Goal: Find specific page/section: Find specific page/section

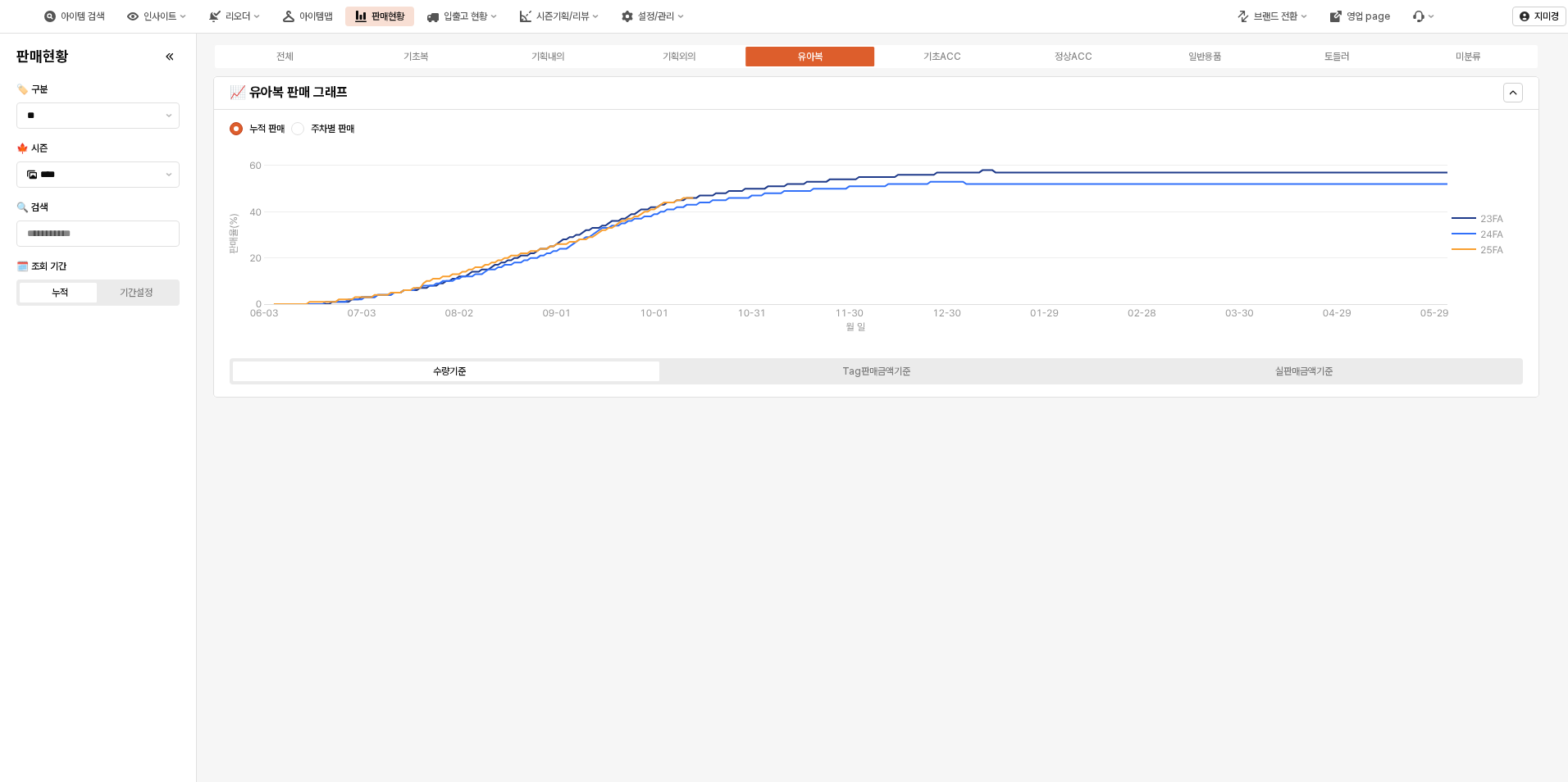
scroll to position [35, 0]
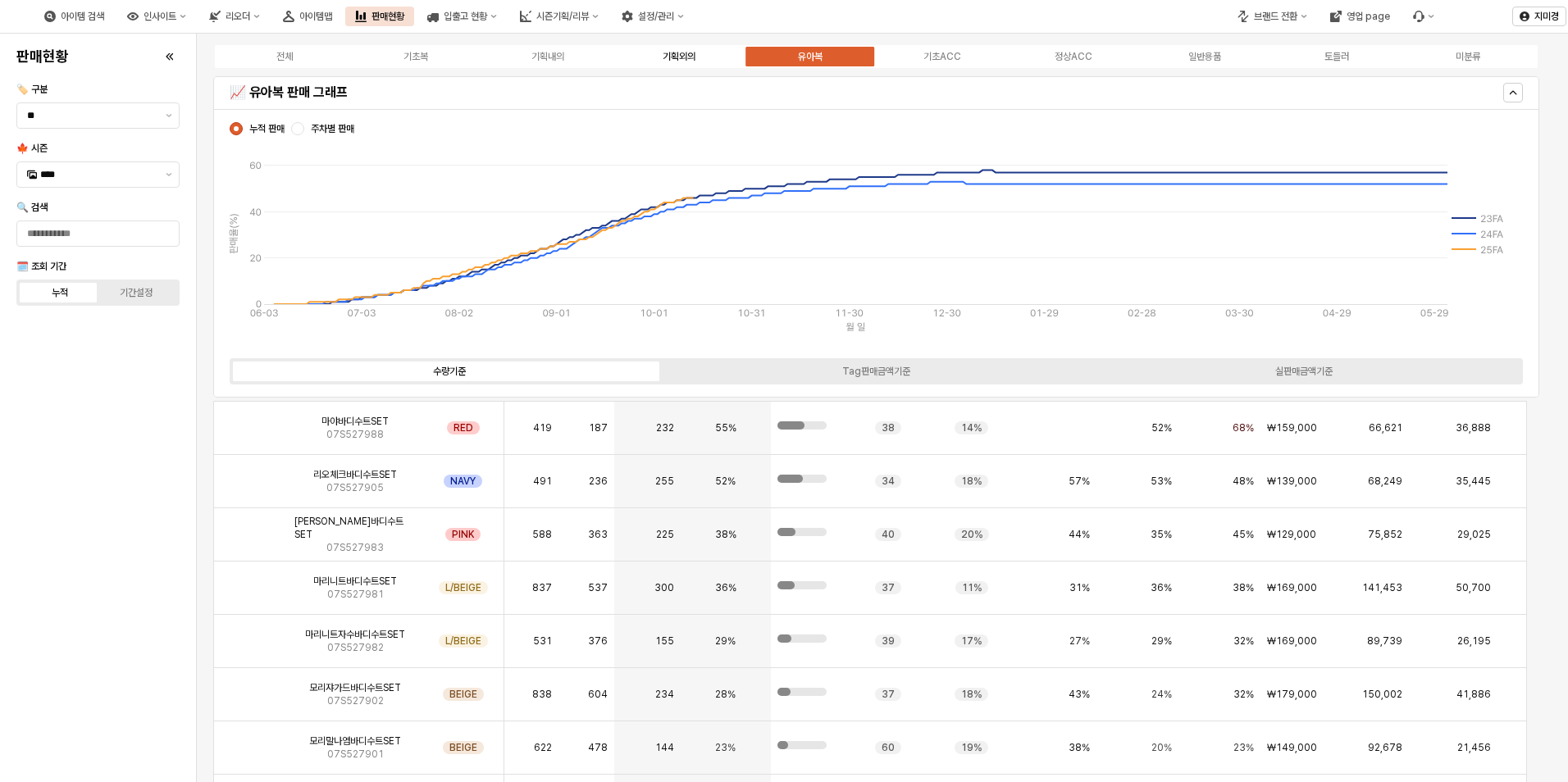
click at [682, 56] on div "기획외의" at bounding box center [679, 56] width 33 height 11
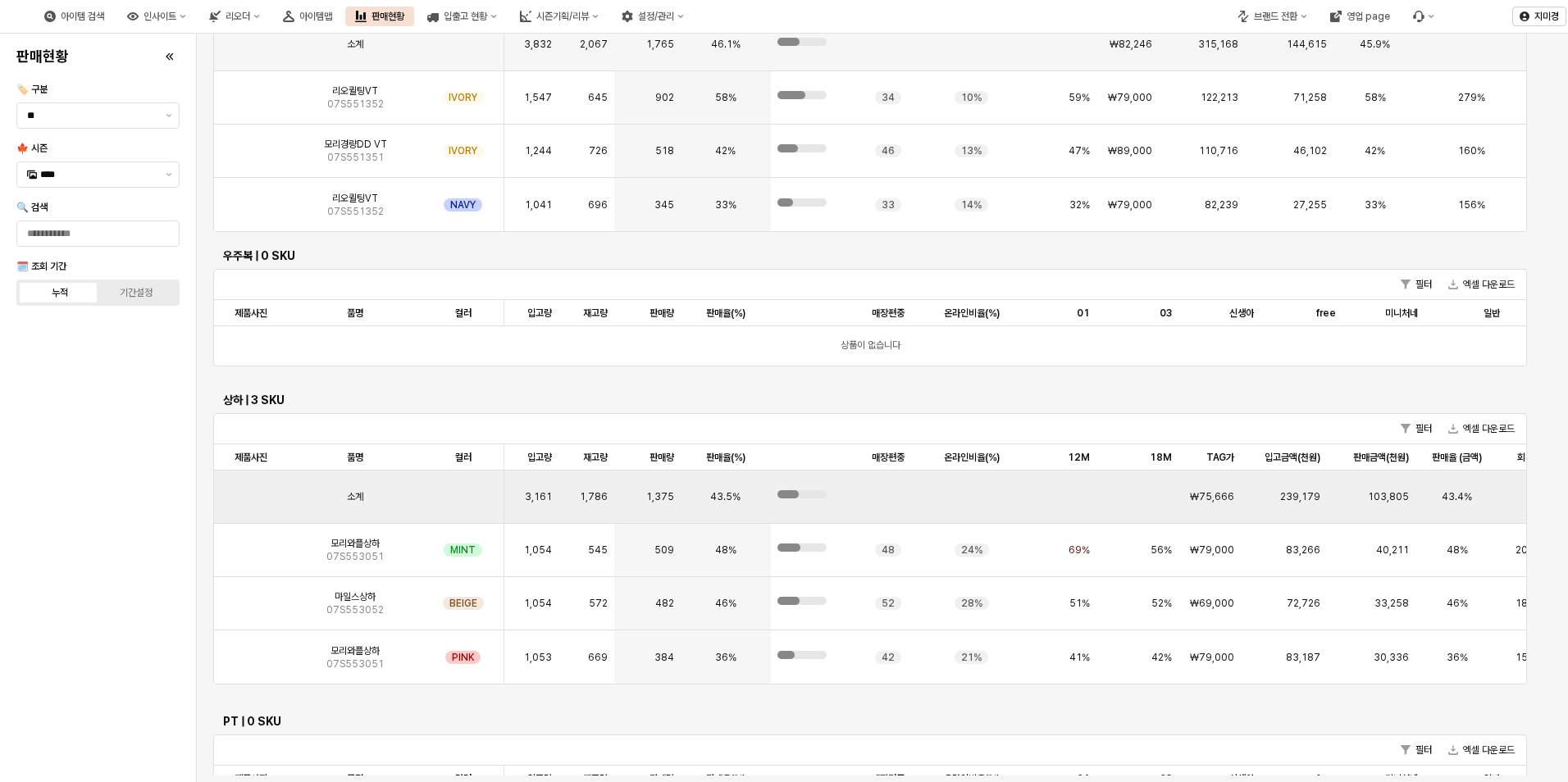
scroll to position [492, 0]
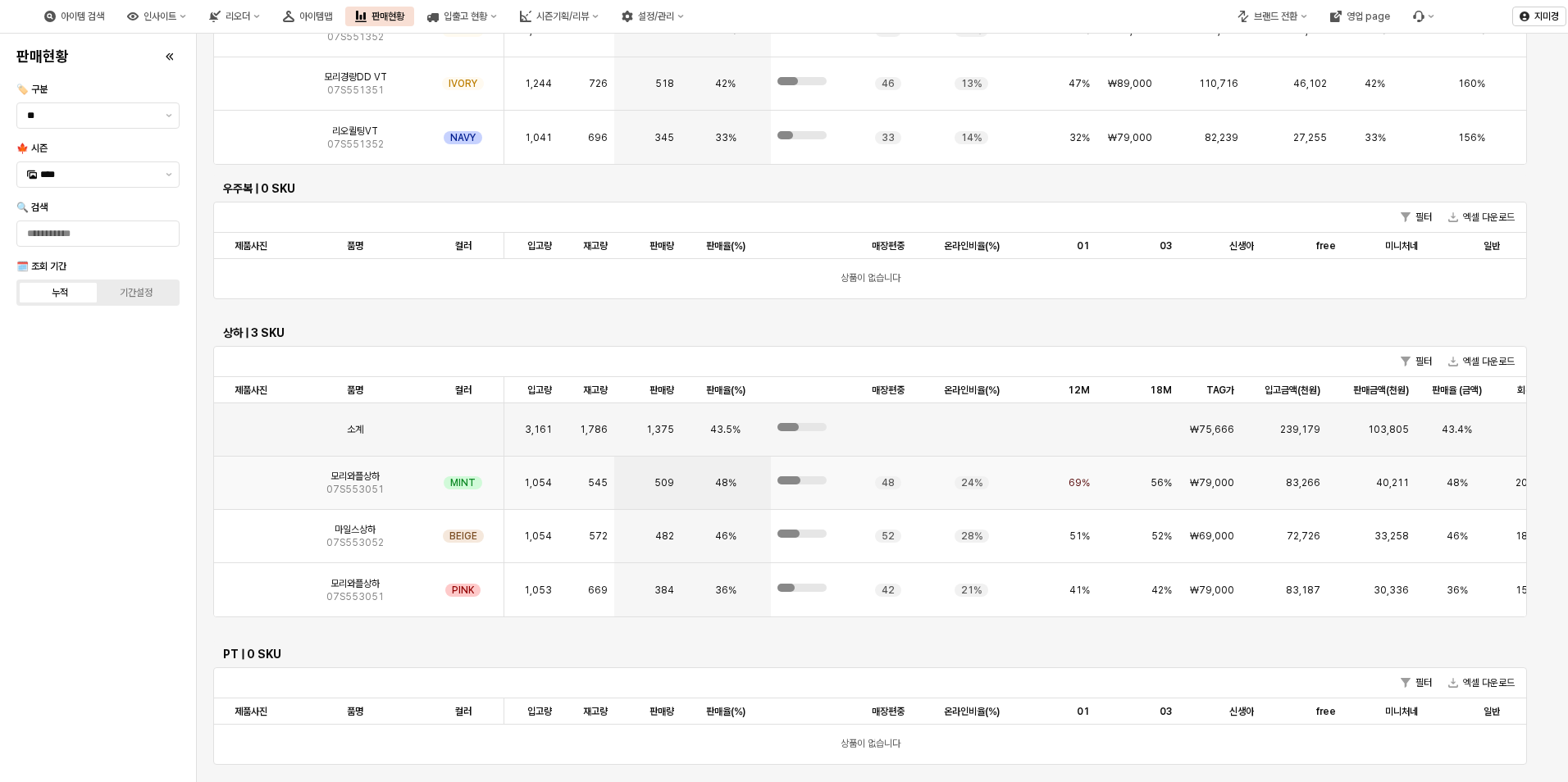
click at [250, 477] on img "App Frame" at bounding box center [250, 477] width 0 height 0
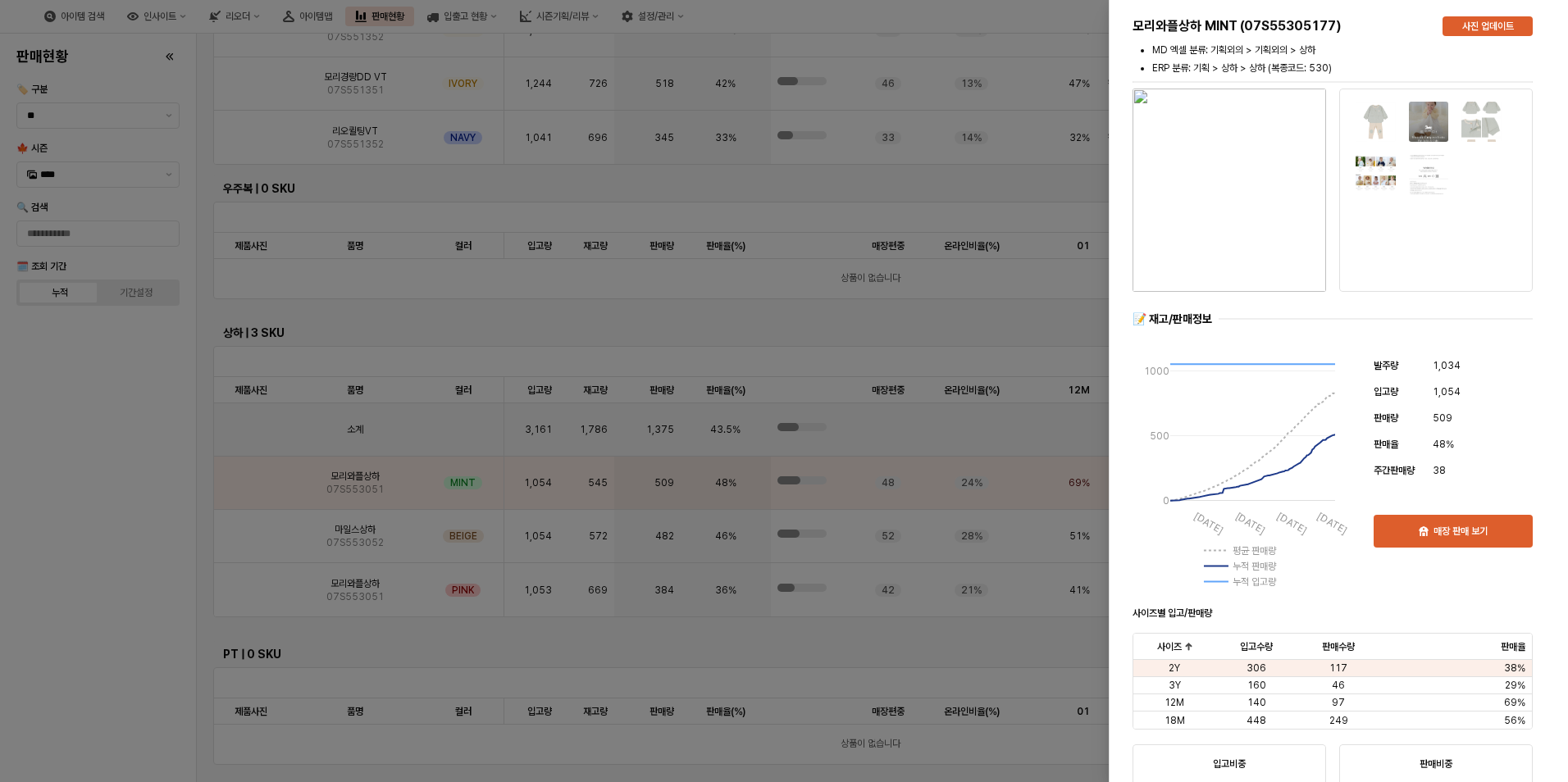
click at [107, 570] on div at bounding box center [784, 391] width 1568 height 782
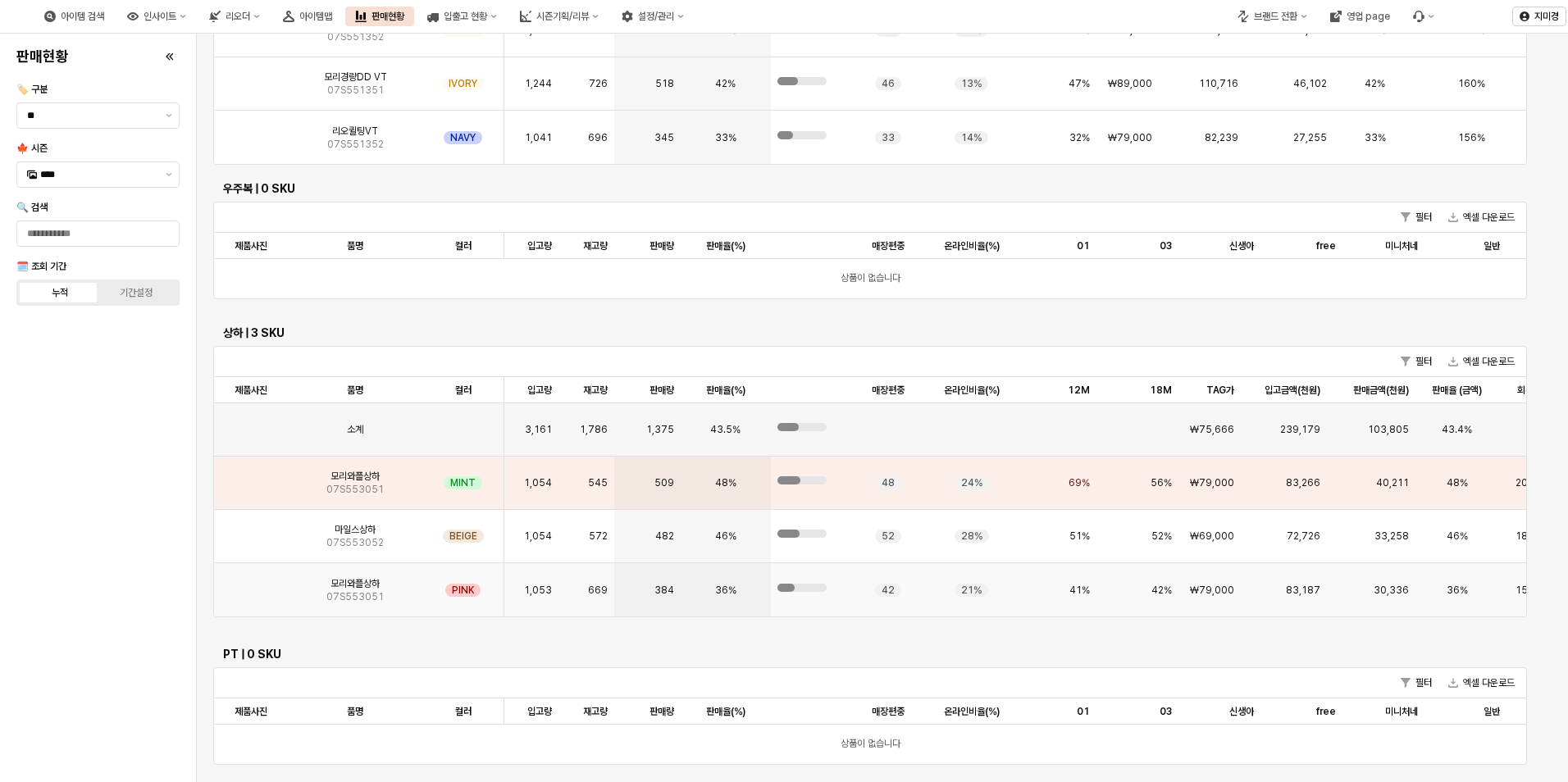
click at [250, 584] on img "App Frame" at bounding box center [250, 584] width 0 height 0
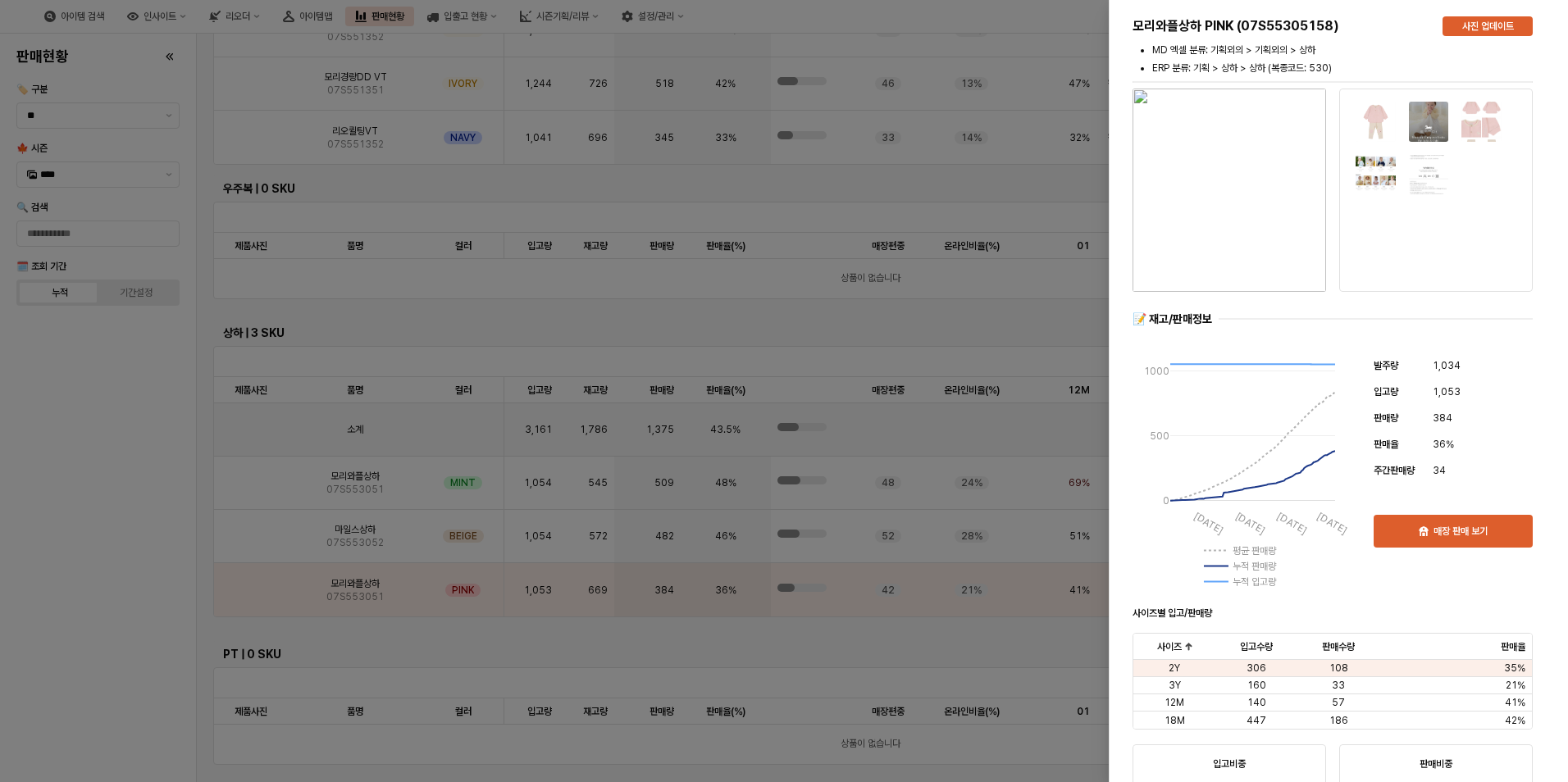
click at [136, 602] on div at bounding box center [784, 391] width 1568 height 782
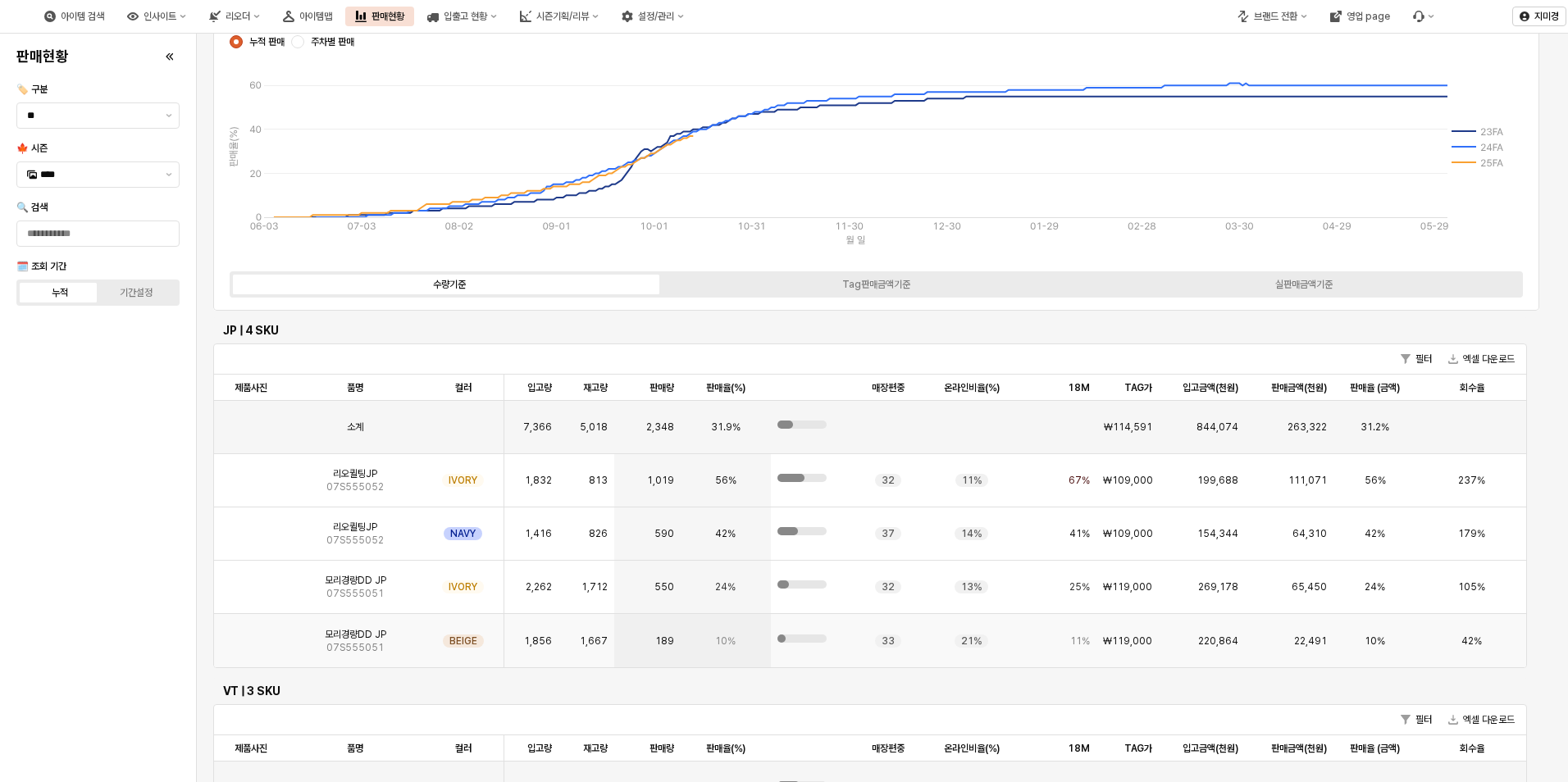
scroll to position [0, 0]
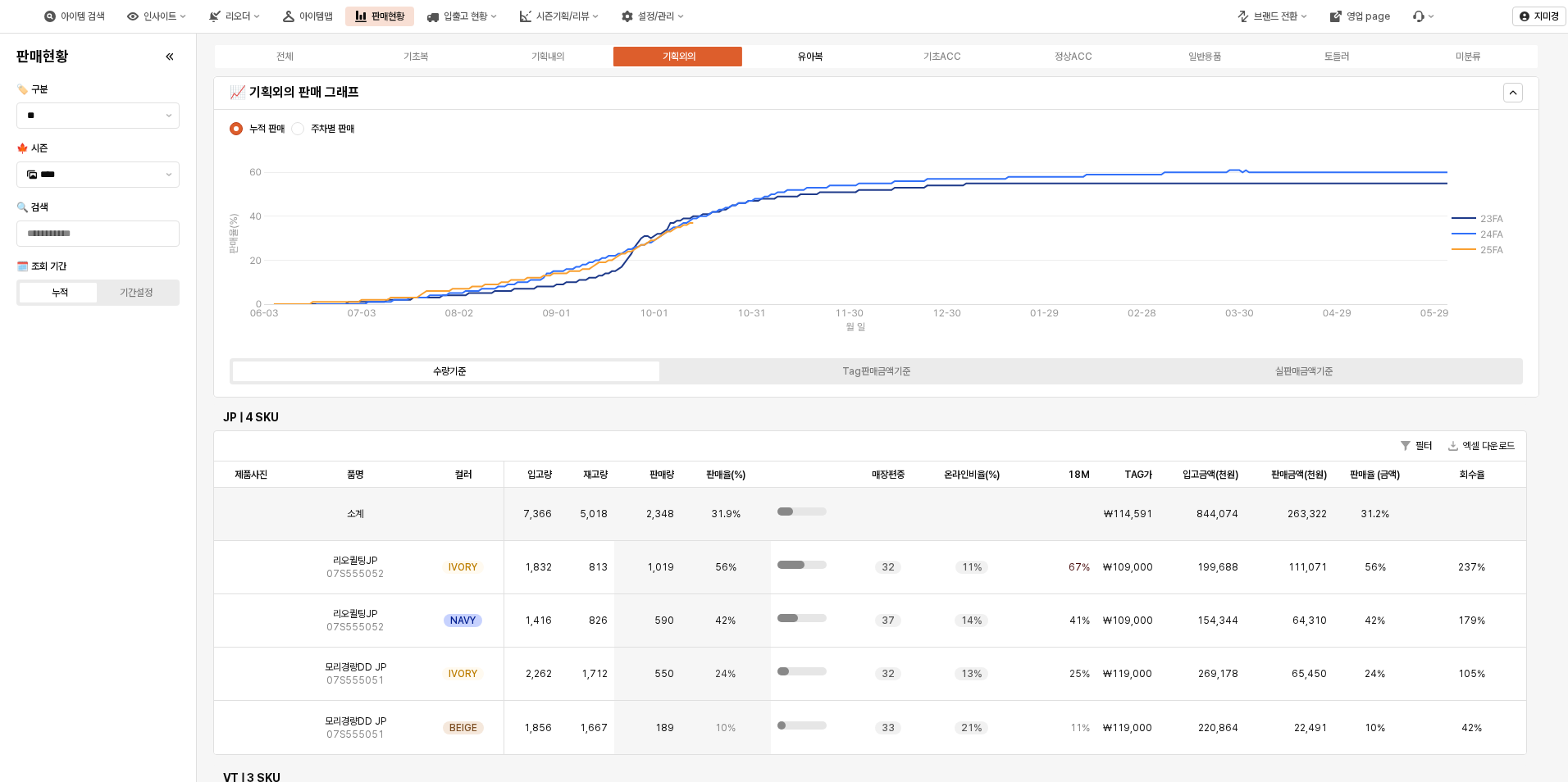
click at [812, 56] on div "유아복" at bounding box center [810, 56] width 24 height 11
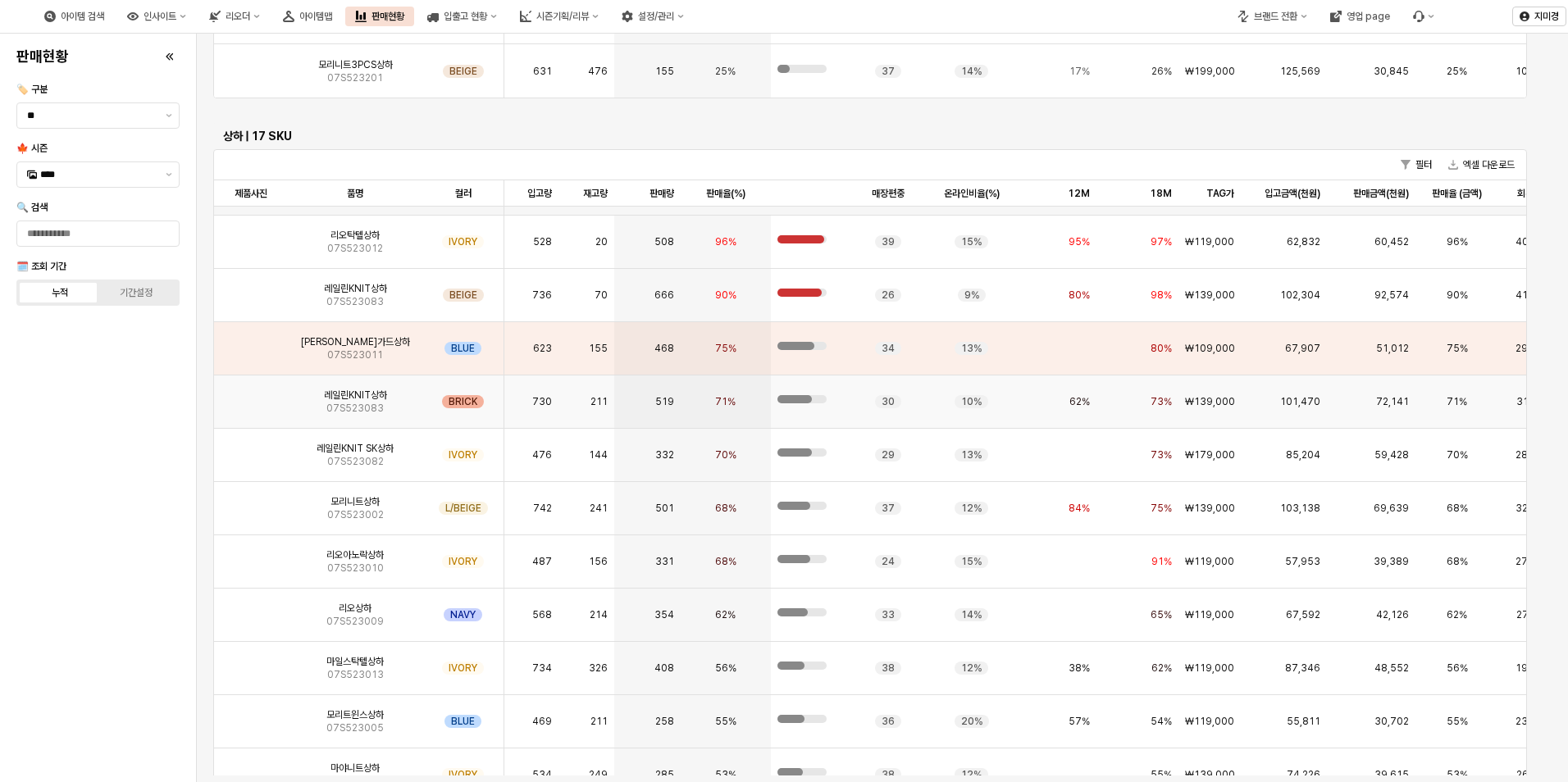
scroll to position [82, 0]
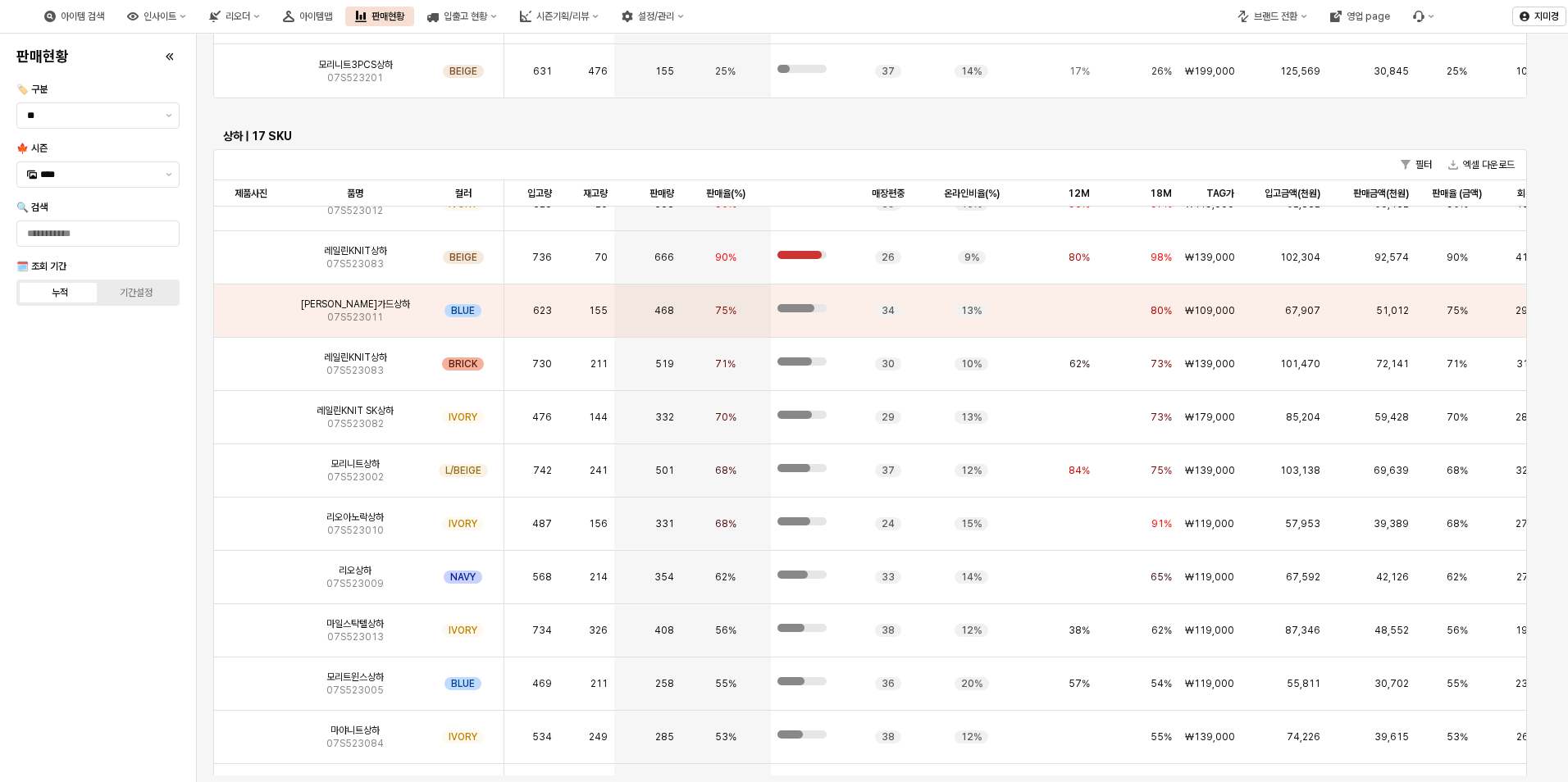
click at [53, 557] on div "판매현황 🏷️ 구분 ** 🍁 시즌 **** 🔍 검색 🗓️ 조회 기간 누적 기간설정" at bounding box center [97, 407] width 176 height 736
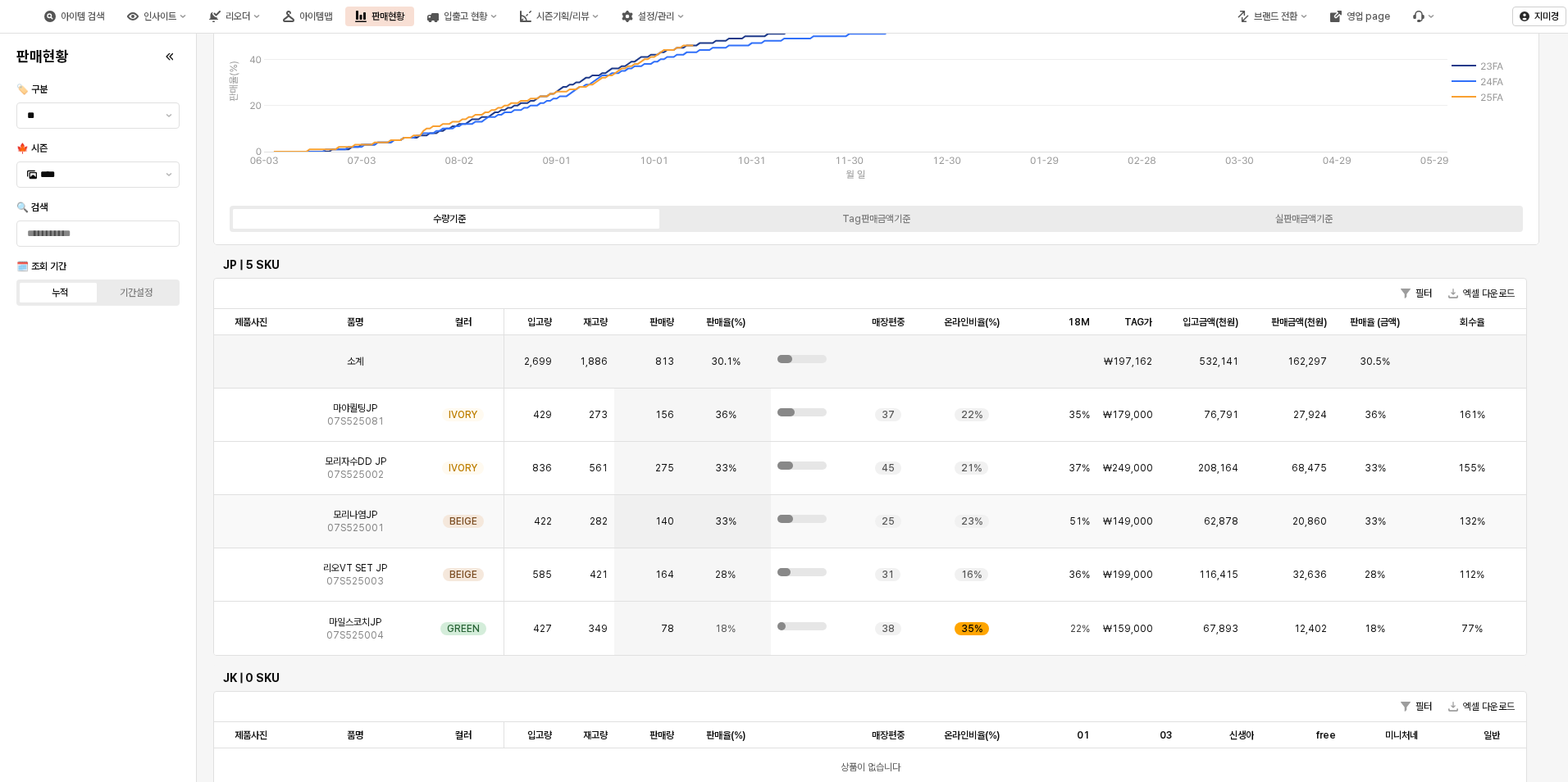
scroll to position [0, 0]
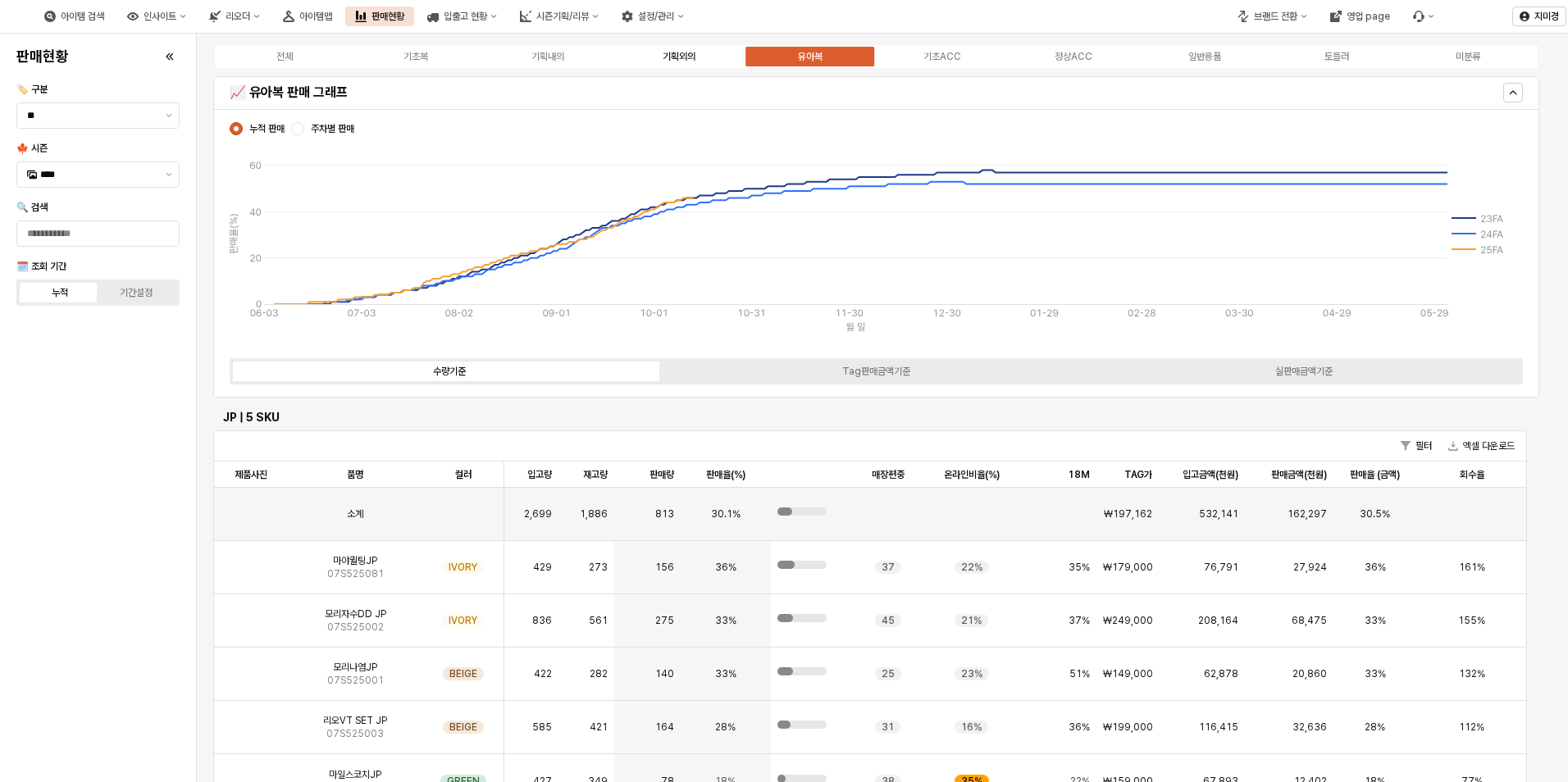
click at [693, 53] on div "기획외의" at bounding box center [679, 56] width 33 height 11
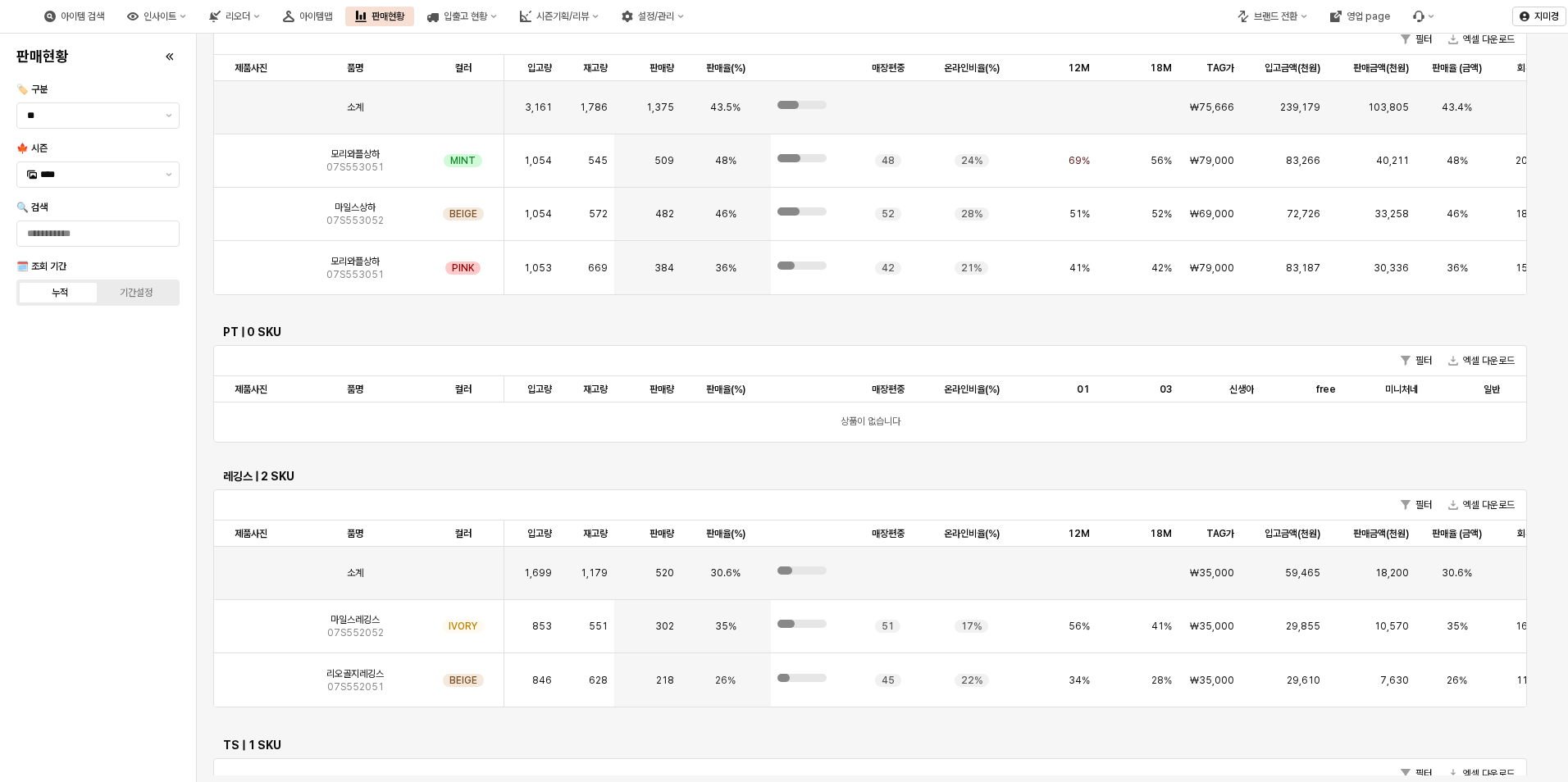
scroll to position [813, 0]
click at [250, 263] on img "App Frame" at bounding box center [250, 263] width 0 height 0
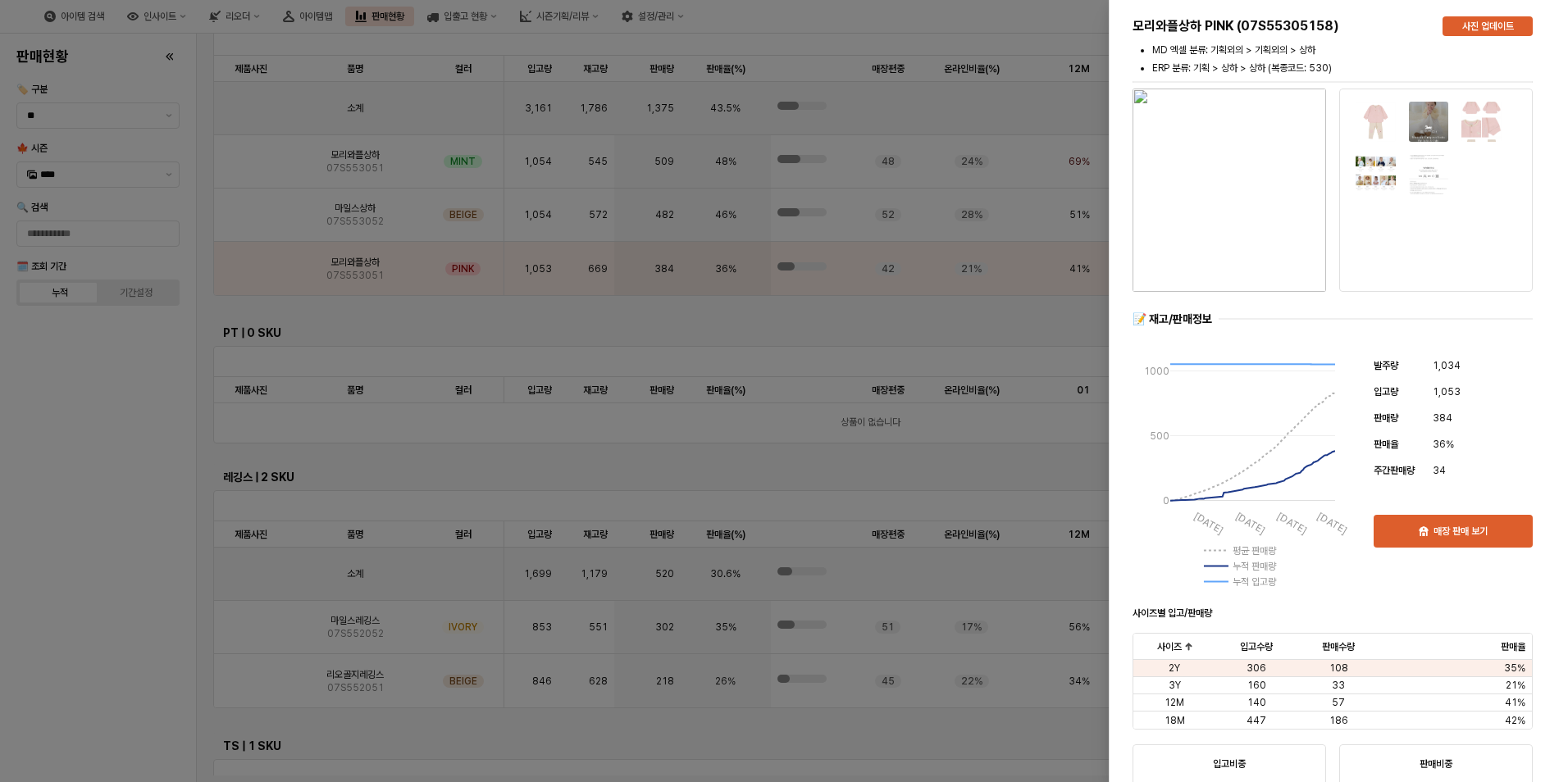
click at [127, 527] on div at bounding box center [784, 391] width 1568 height 782
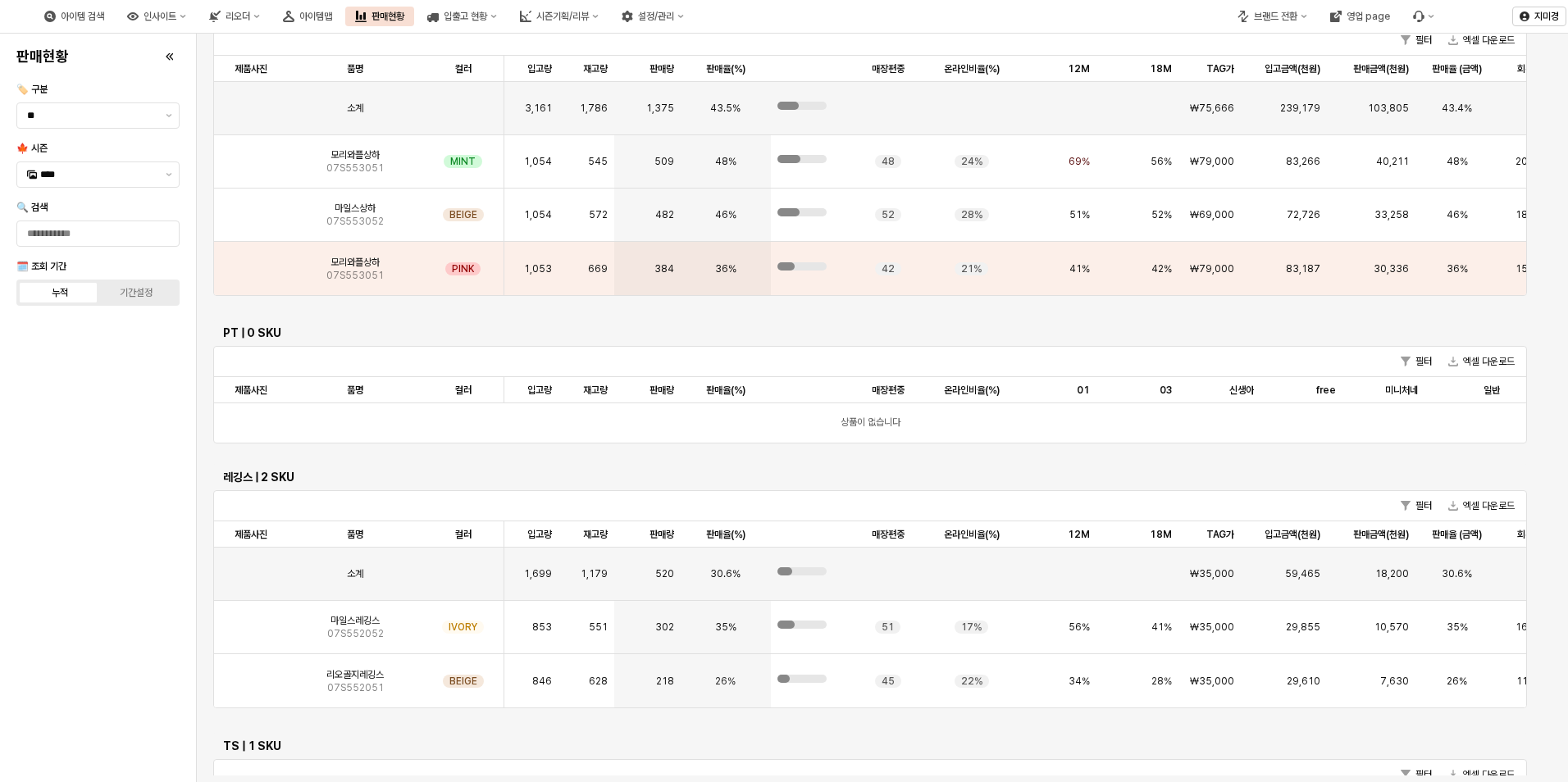
click at [129, 548] on div "판매현황 🏷️ 구분 ** 🍁 시즌 **** 🔍 검색 🗓️ 조회 기간 누적 기간설정" at bounding box center [97, 407] width 176 height 736
click at [163, 178] on button "제안 사항 표시" at bounding box center [169, 174] width 20 height 24
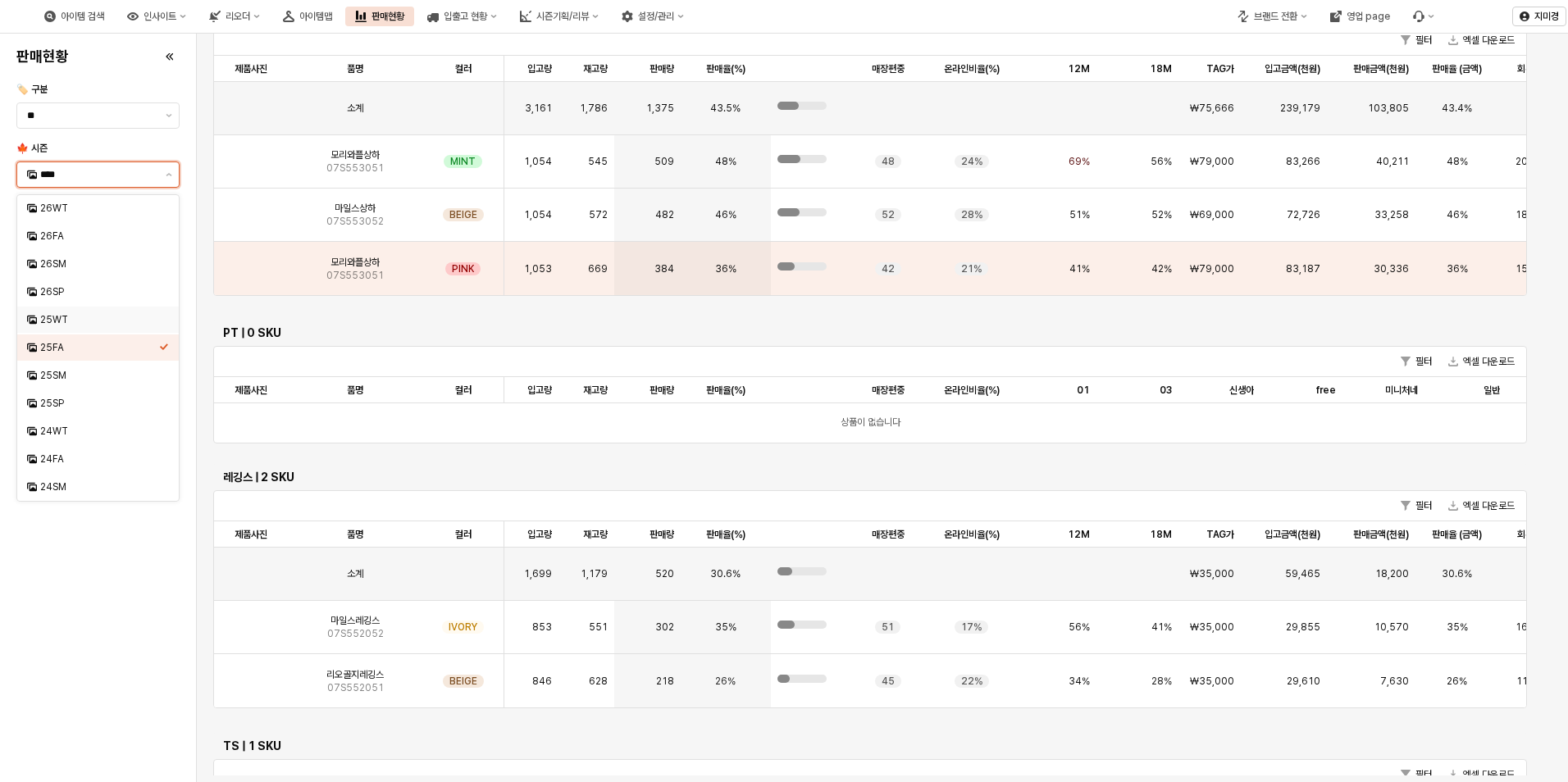
click at [63, 324] on div "25WT" at bounding box center [99, 319] width 119 height 13
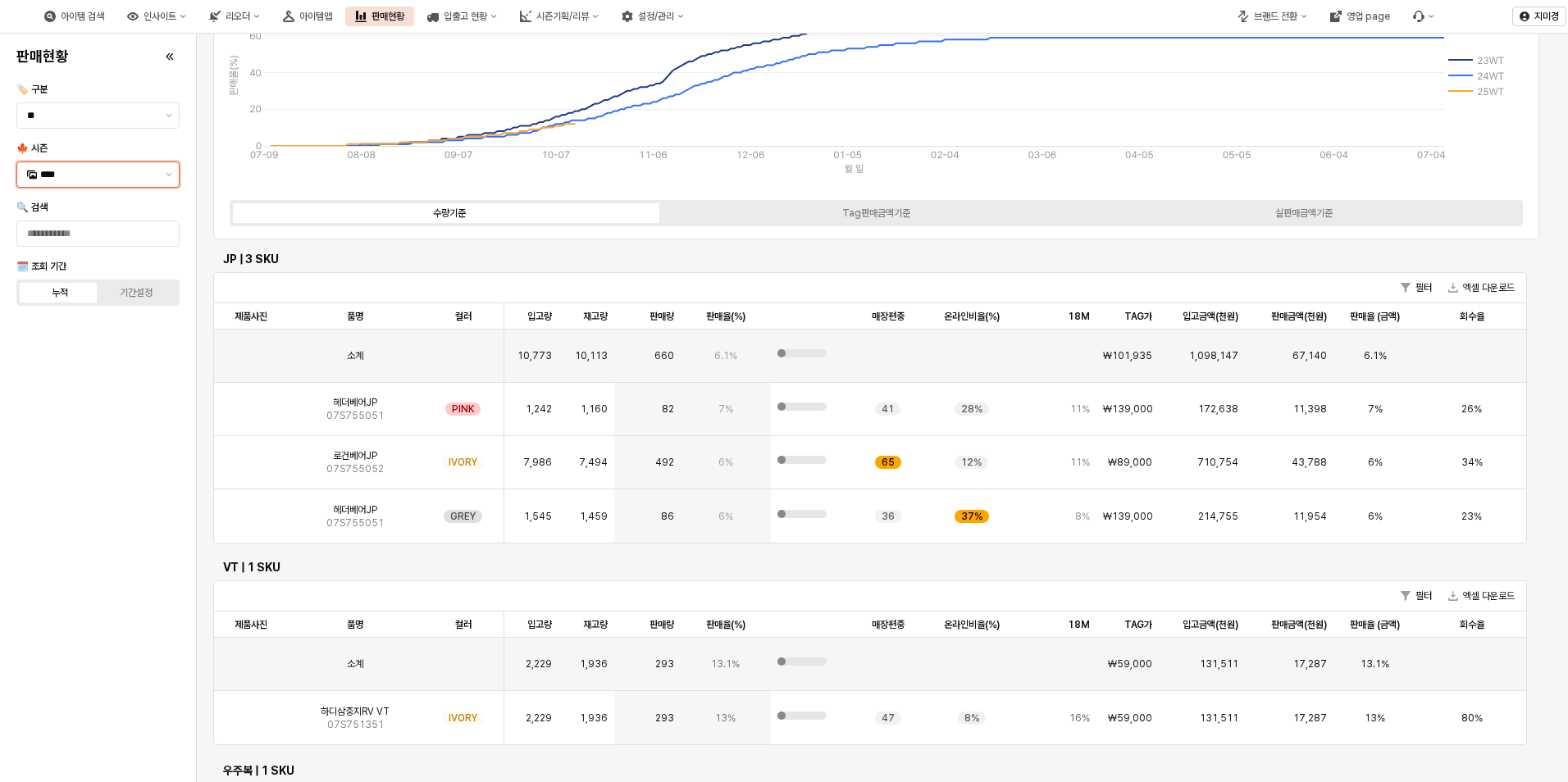
scroll to position [0, 0]
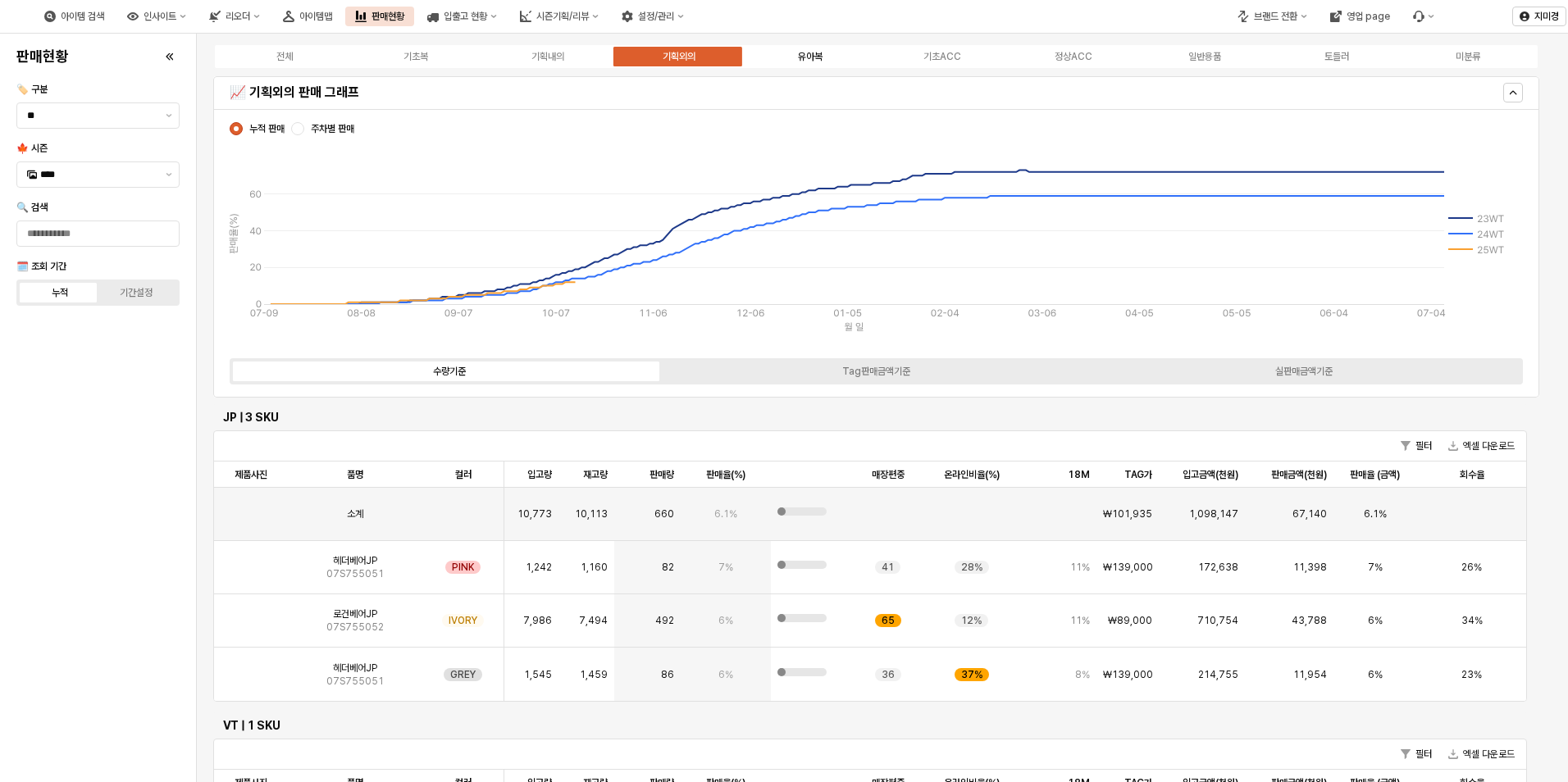
click at [820, 57] on div "유아복" at bounding box center [810, 56] width 24 height 11
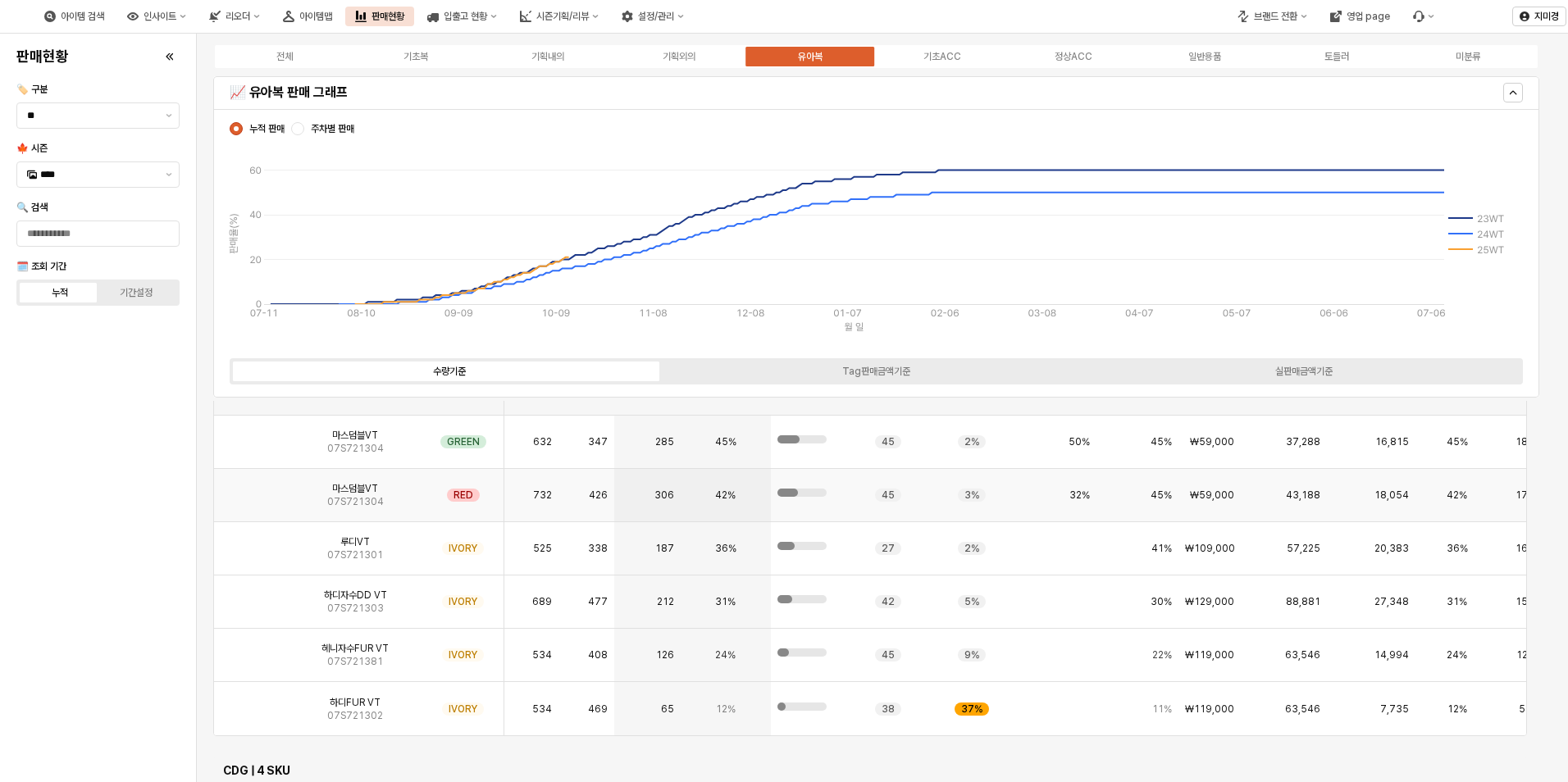
scroll to position [1723, 0]
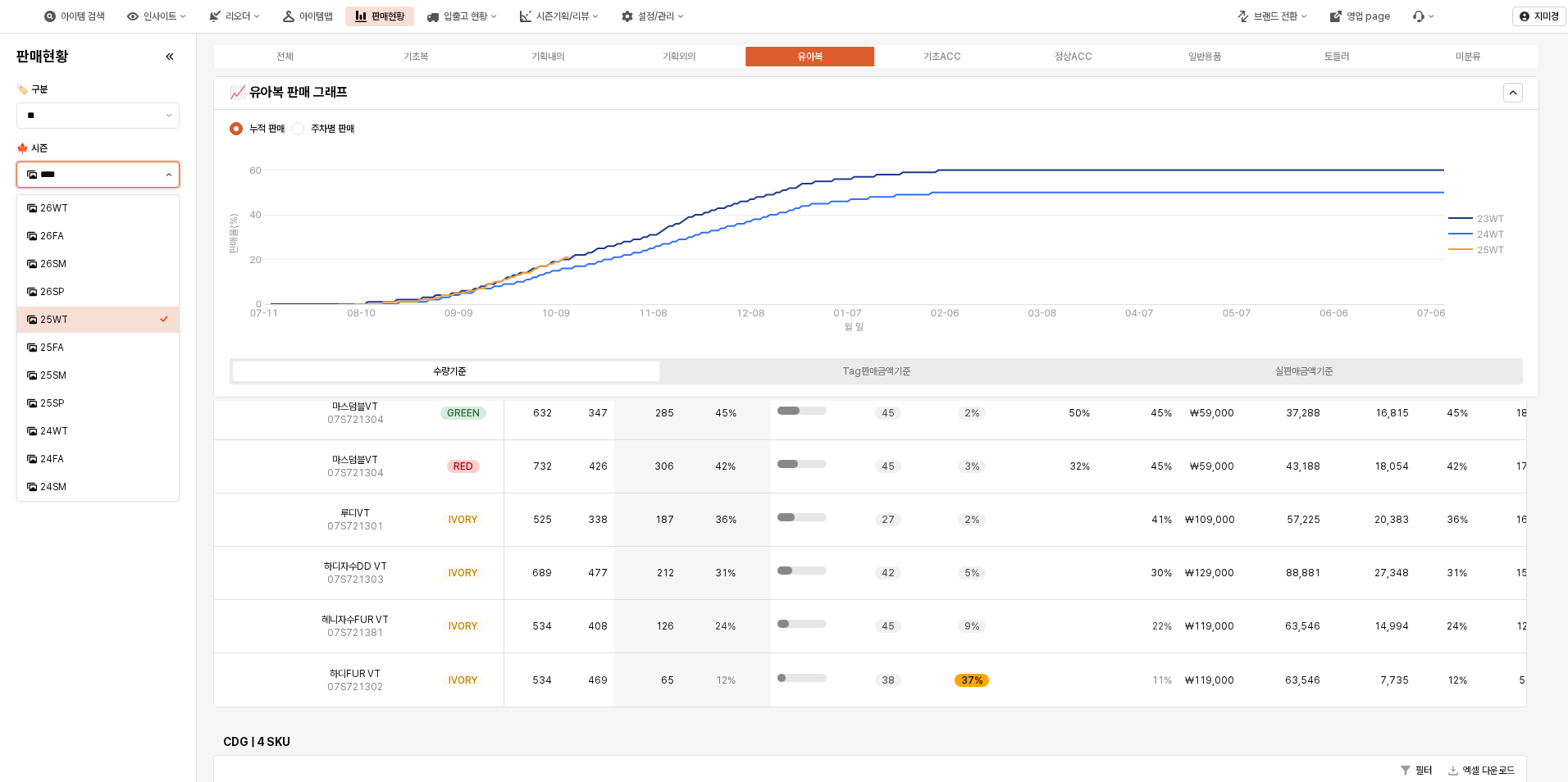
click at [163, 171] on button "제안 사항 표시" at bounding box center [169, 174] width 20 height 24
click at [99, 433] on div "24WT" at bounding box center [99, 431] width 119 height 13
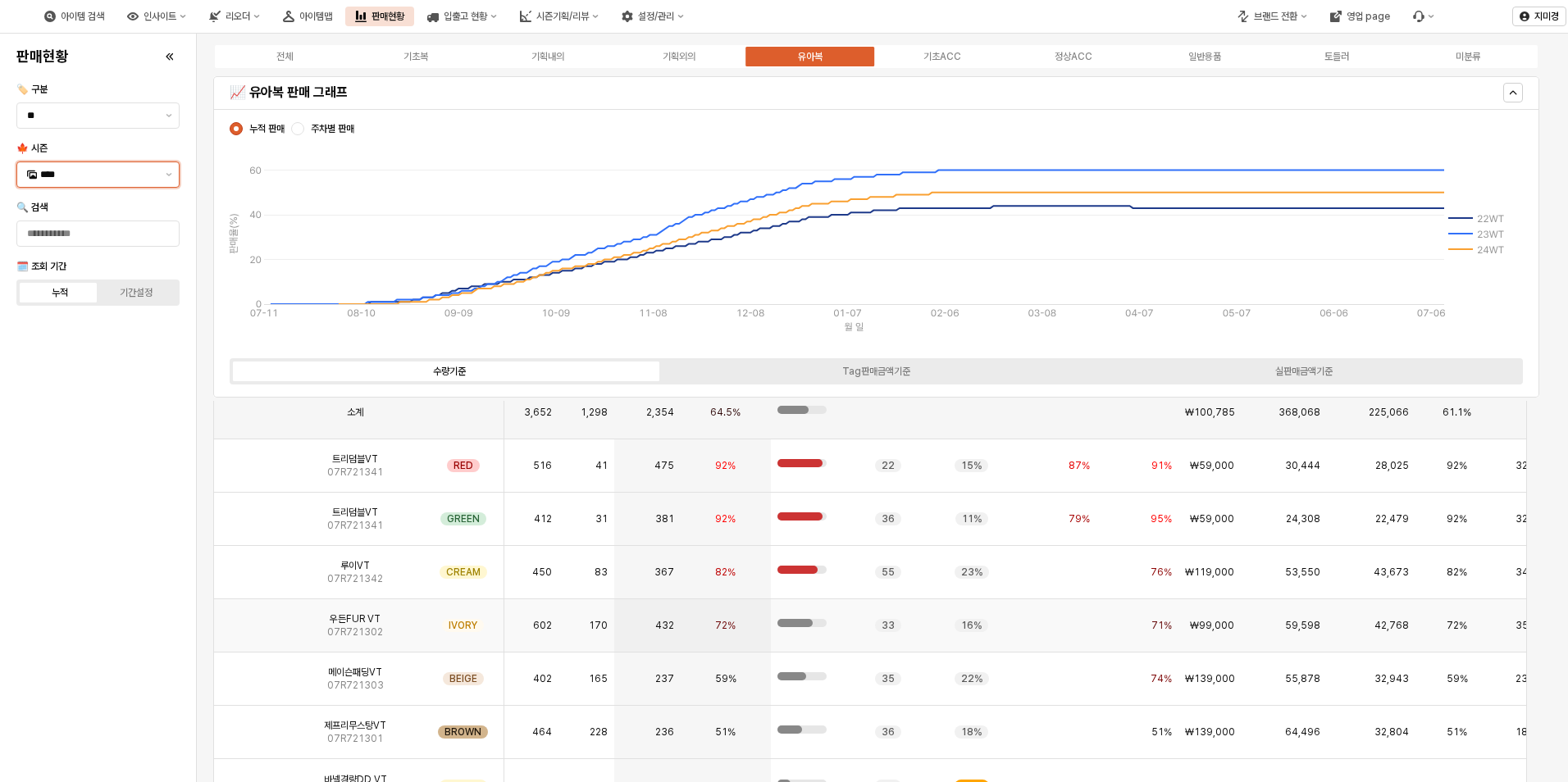
scroll to position [1693, 0]
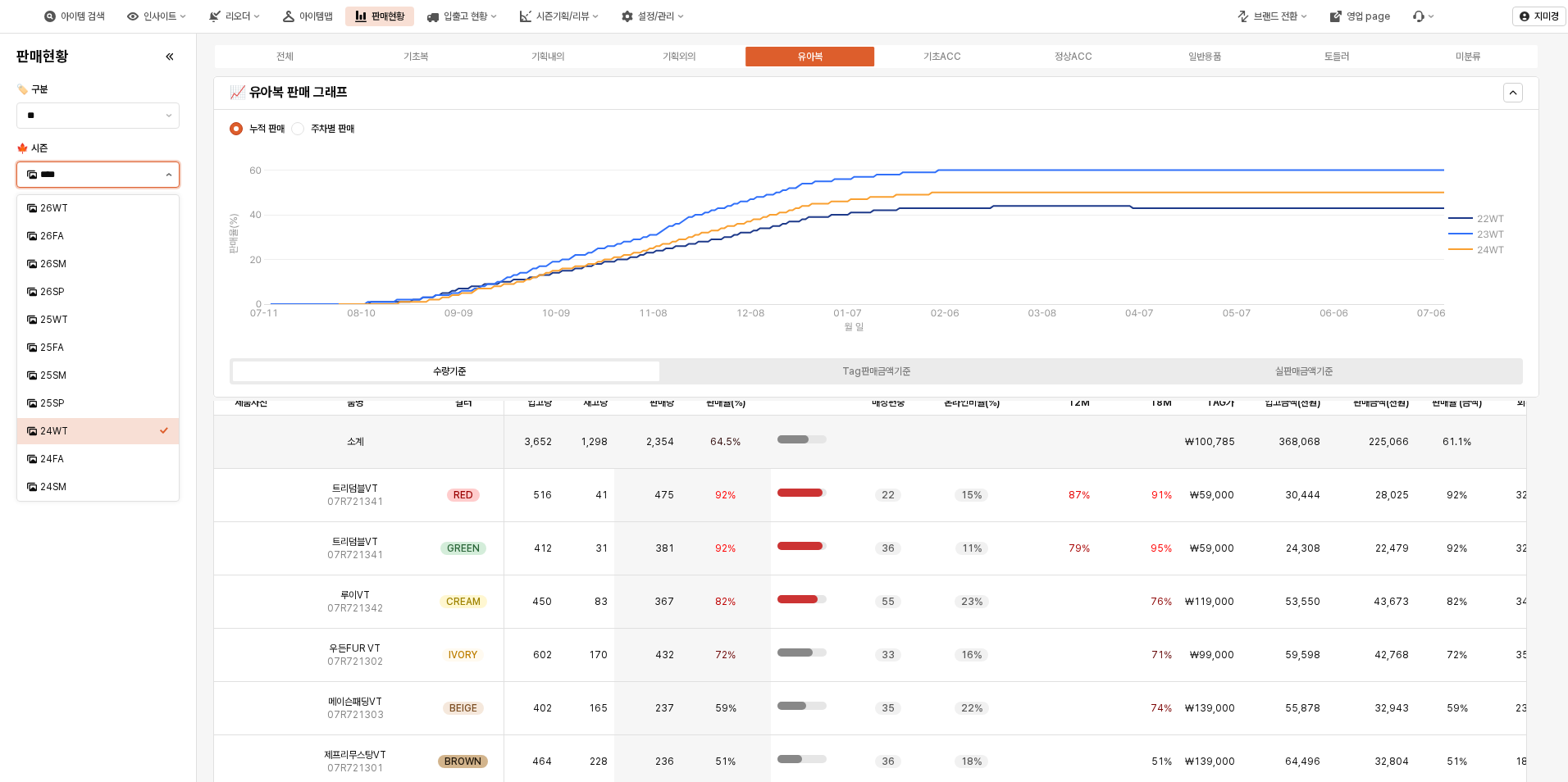
click at [166, 174] on icon "제안 사항 표시" at bounding box center [169, 175] width 7 height 3
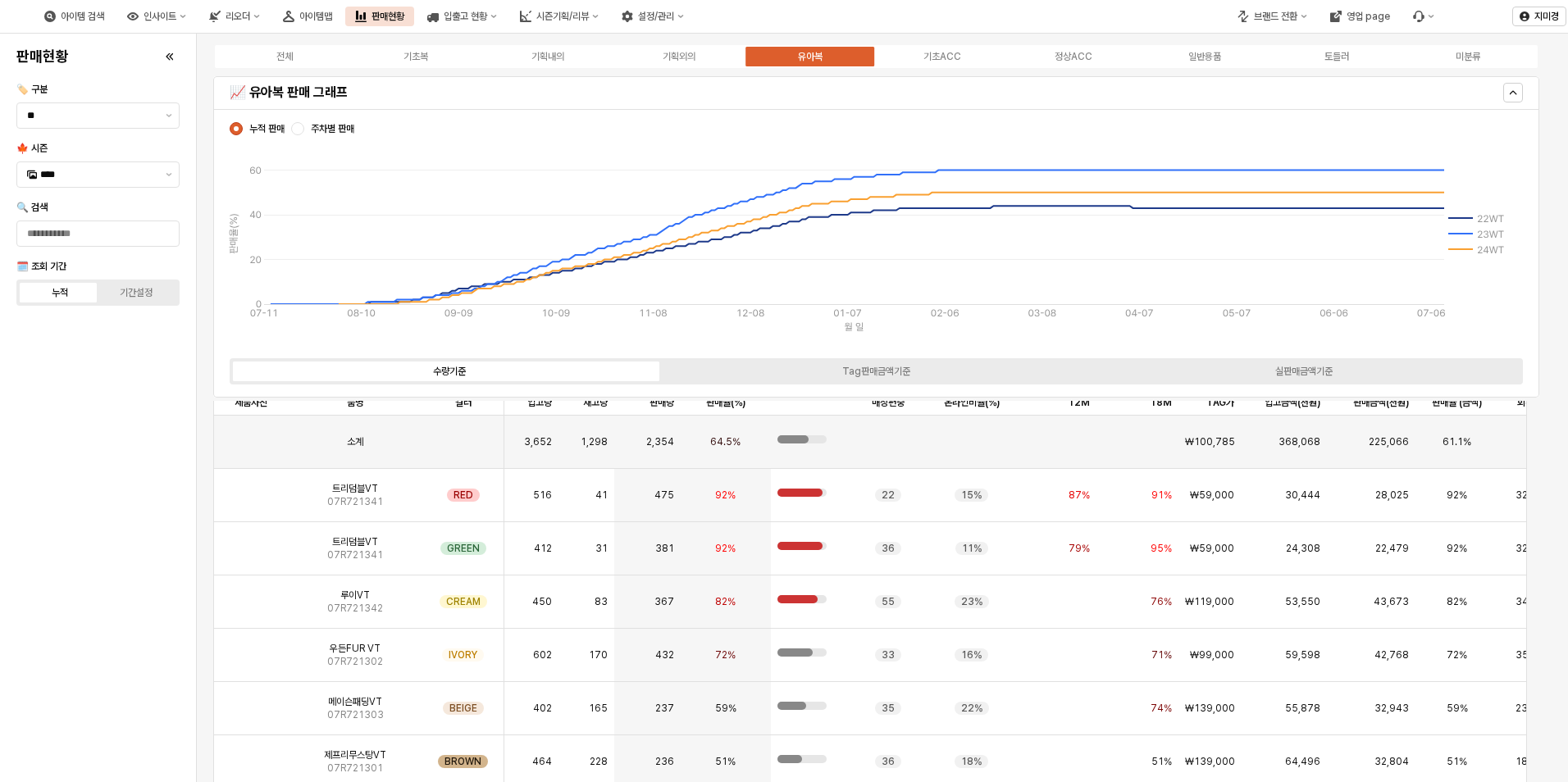
click at [96, 564] on div "판매현황 🏷️ 구분 ** 🍁 시즌 **** 🔍 검색 🗓️ 조회 기간 누적 기간설정" at bounding box center [97, 407] width 176 height 736
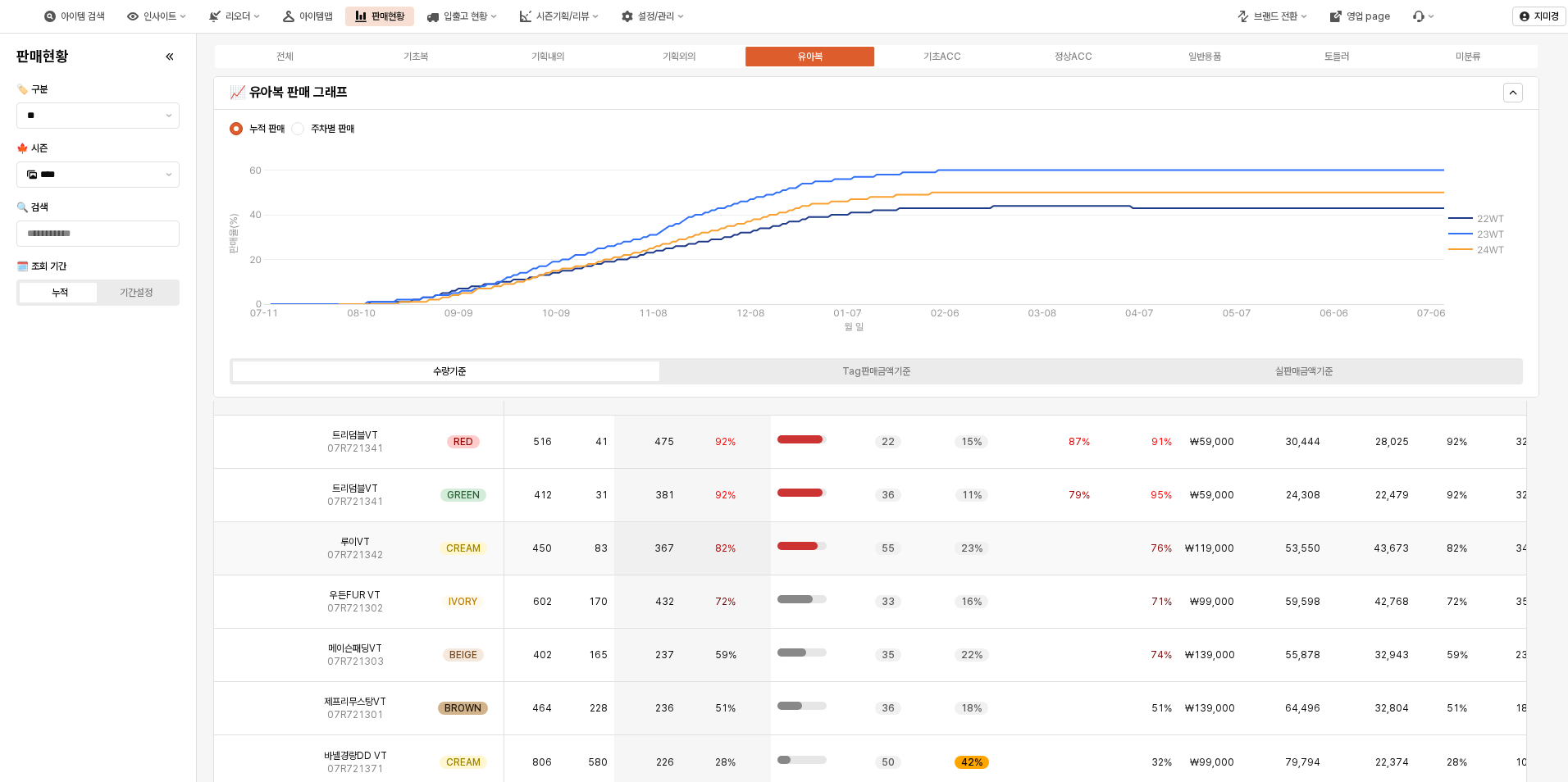
scroll to position [1775, 0]
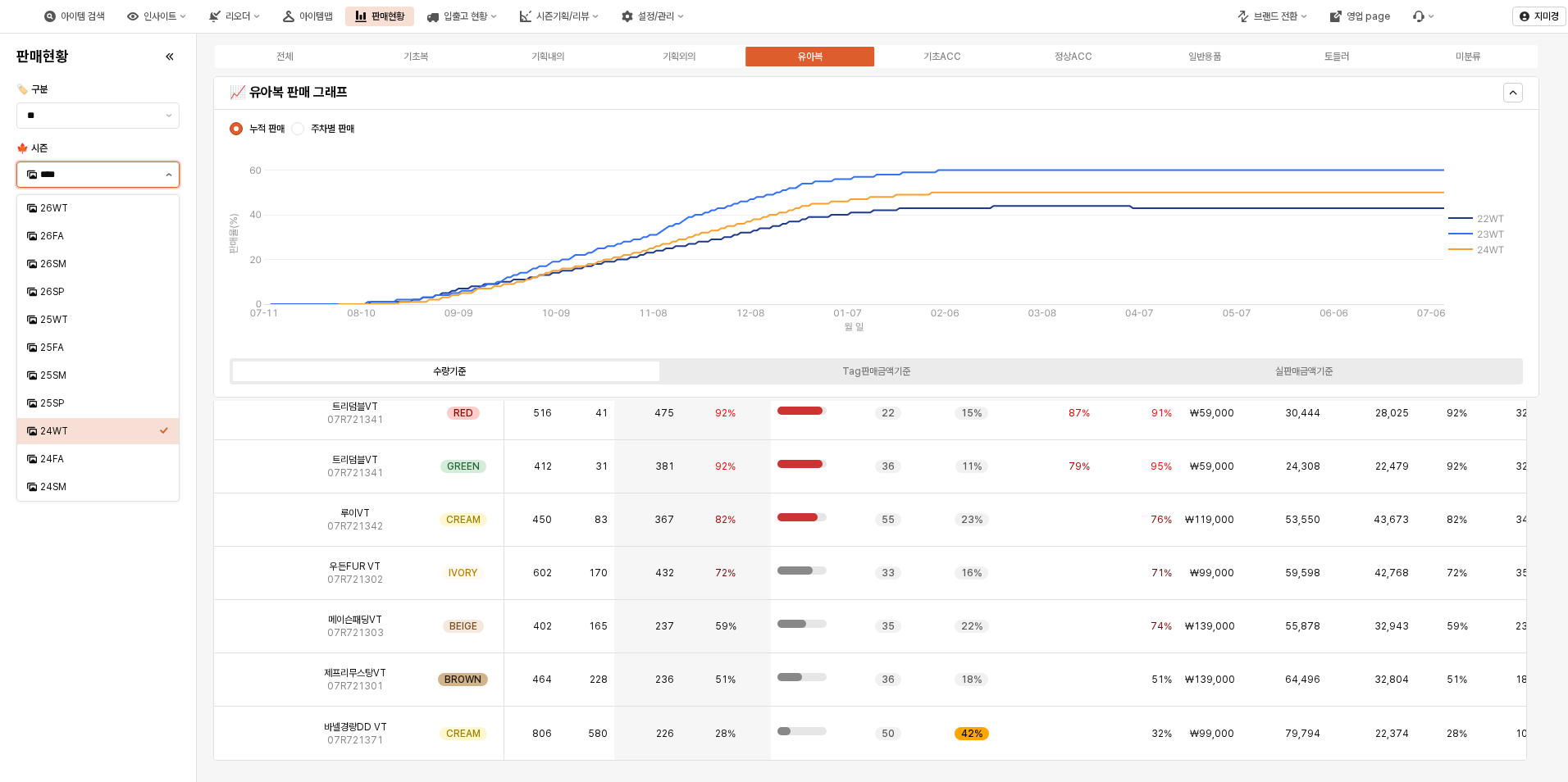
click at [166, 179] on button "제안 사항 표시" at bounding box center [169, 174] width 20 height 24
click at [97, 324] on div "25WT" at bounding box center [99, 319] width 119 height 13
type input "****"
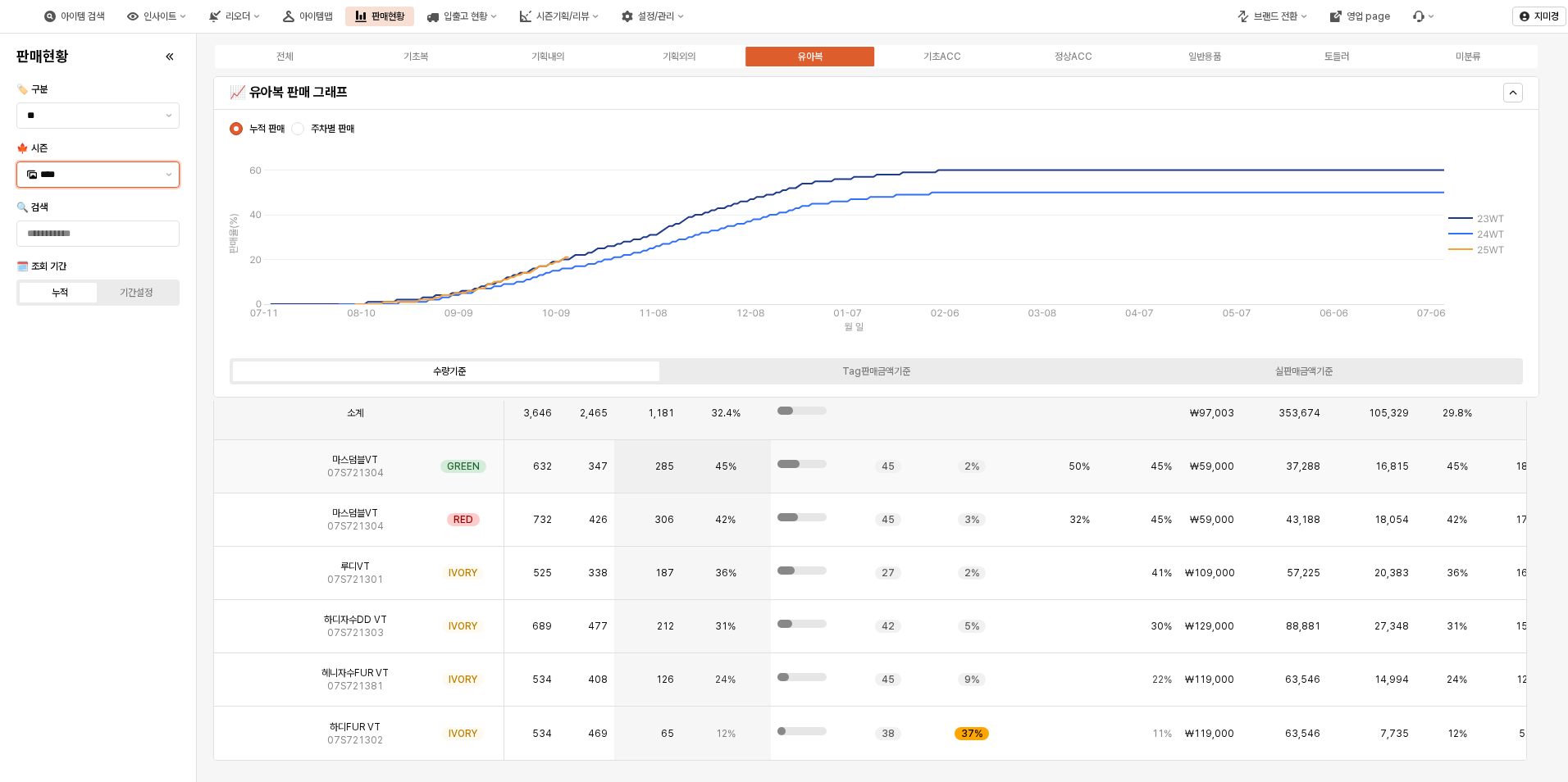
scroll to position [1640, 0]
